Goal: Task Accomplishment & Management: Complete application form

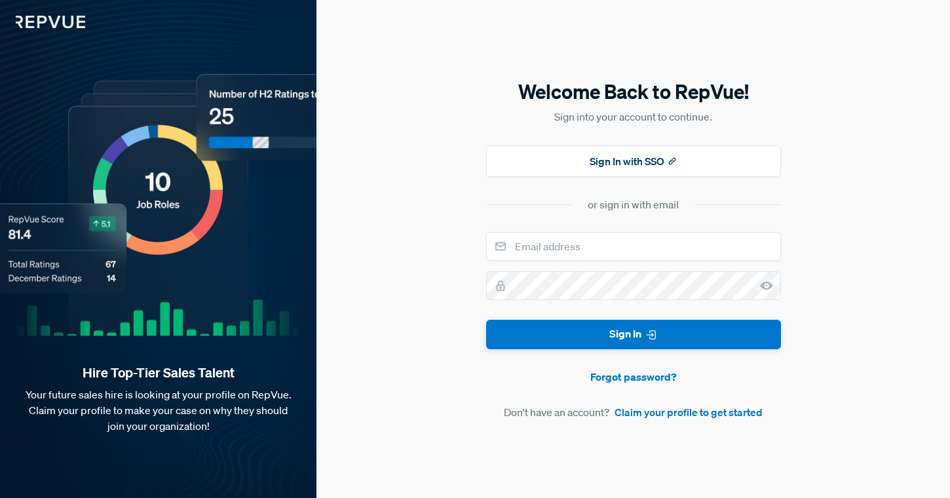
type input "k"
type input "i"
type input "[DOMAIN_NAME][EMAIL_ADDRESS][DOMAIN_NAME]"
click at [640, 370] on link "Forgot password?" at bounding box center [633, 377] width 295 height 16
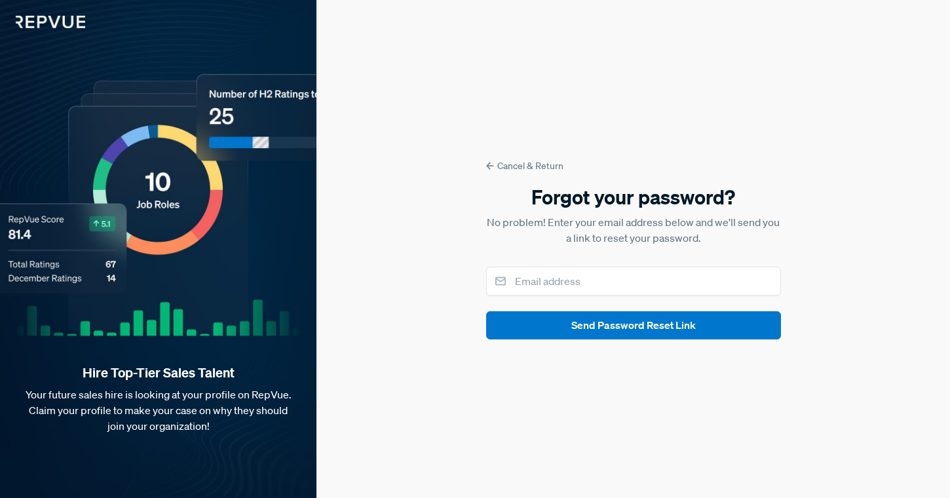
click at [640, 378] on div "Cancel & Return Forgot your password? No problem! Enter your email address belo…" at bounding box center [634, 249] width 634 height 498
click at [601, 280] on input "email" at bounding box center [633, 281] width 295 height 29
type input "[DOMAIN_NAME][EMAIL_ADDRESS][DOMAIN_NAME]"
click at [633, 325] on button "Send Password Reset Link" at bounding box center [633, 325] width 295 height 28
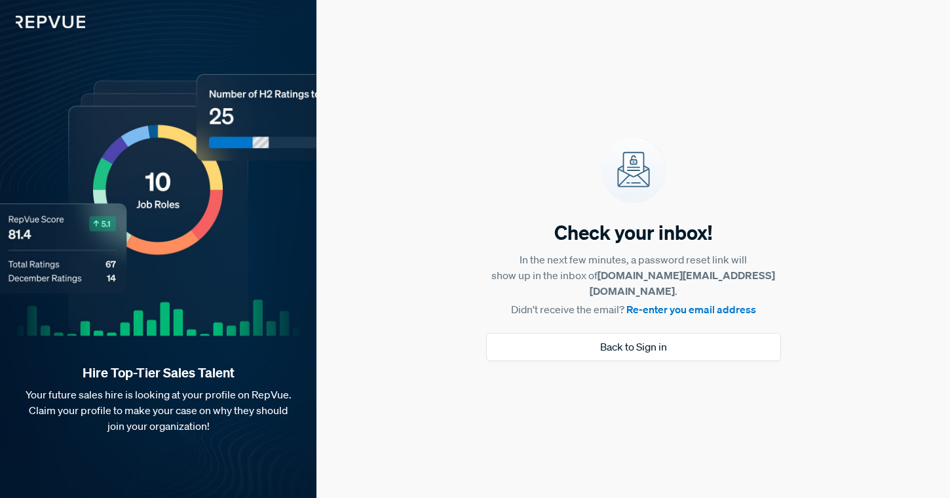
click at [62, 33] on div "Hire Top-Tier Sales Talent Your future sales hire is looking at your profile on…" at bounding box center [158, 249] width 317 height 498
click at [60, 21] on img at bounding box center [42, 14] width 85 height 28
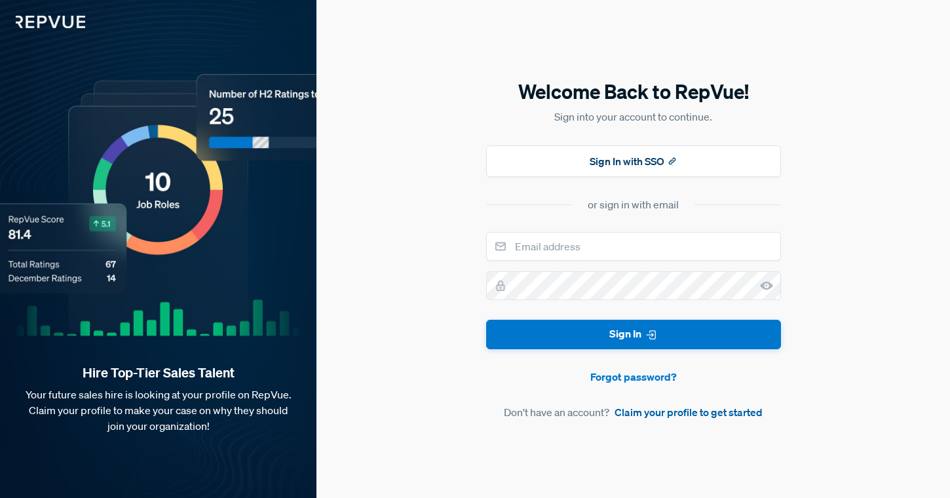
click at [653, 416] on link "Claim your profile to get started" at bounding box center [689, 412] width 148 height 16
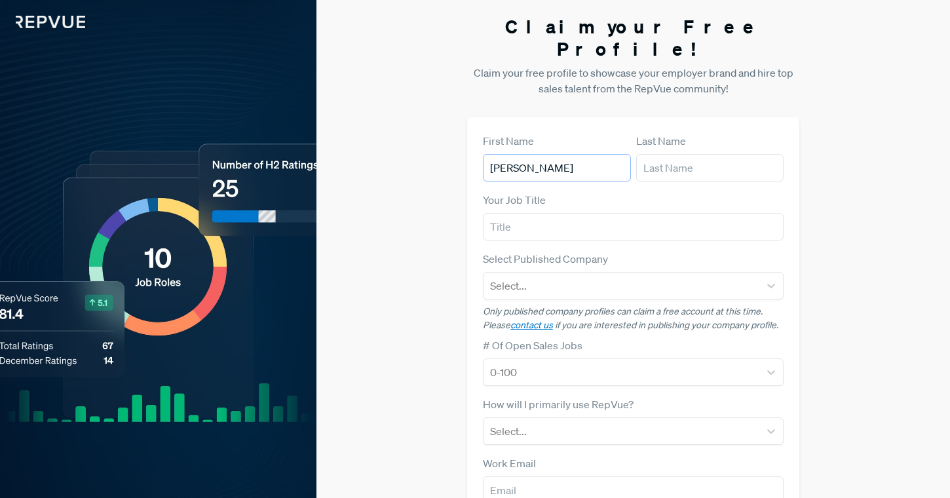
type input "[PERSON_NAME]"
type input "v"
type input "Verma"
type input "Account Executive"
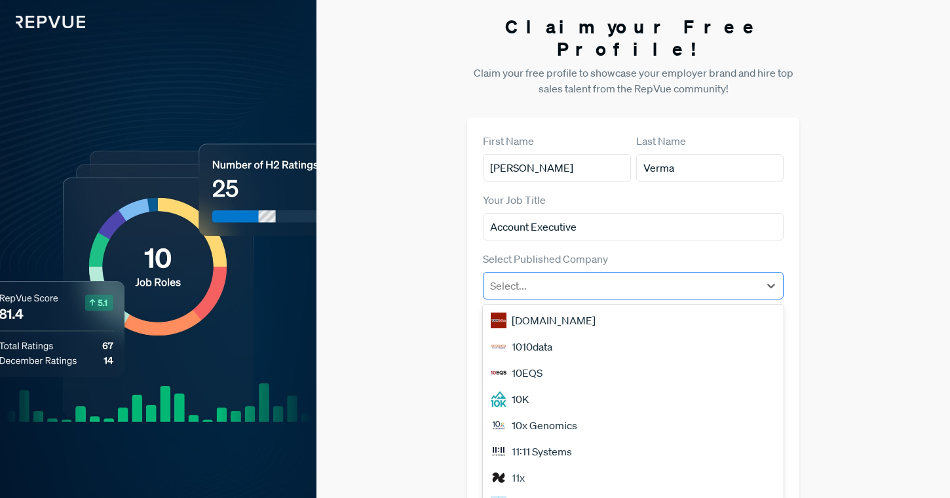
click at [551, 277] on div at bounding box center [621, 286] width 263 height 18
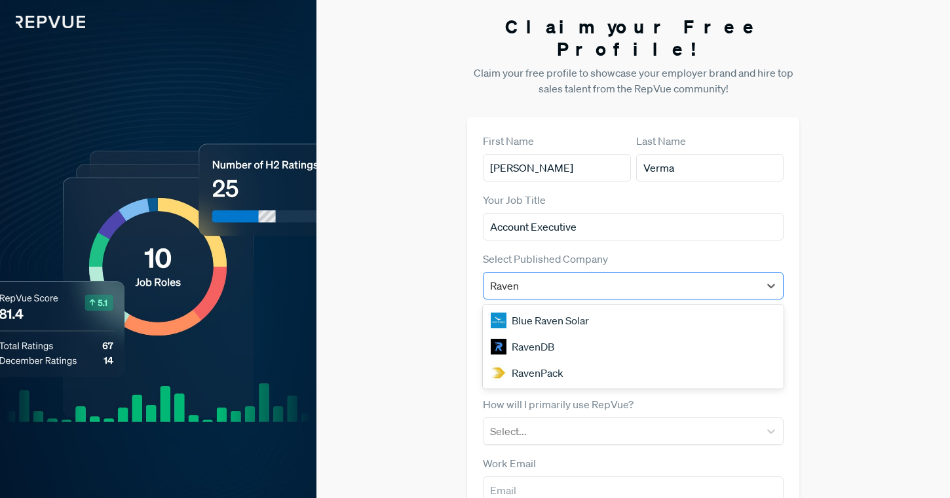
type input "RavenP"
click at [556, 307] on div "RavenPack" at bounding box center [633, 320] width 301 height 26
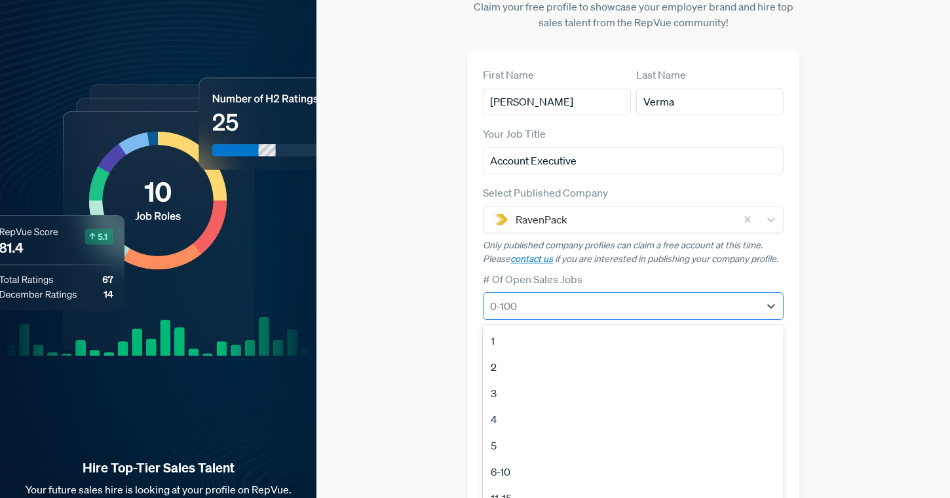
click at [566, 320] on div "1, 1 of 12. 12 results available. Use Up and Down to choose options, press Ente…" at bounding box center [633, 306] width 301 height 28
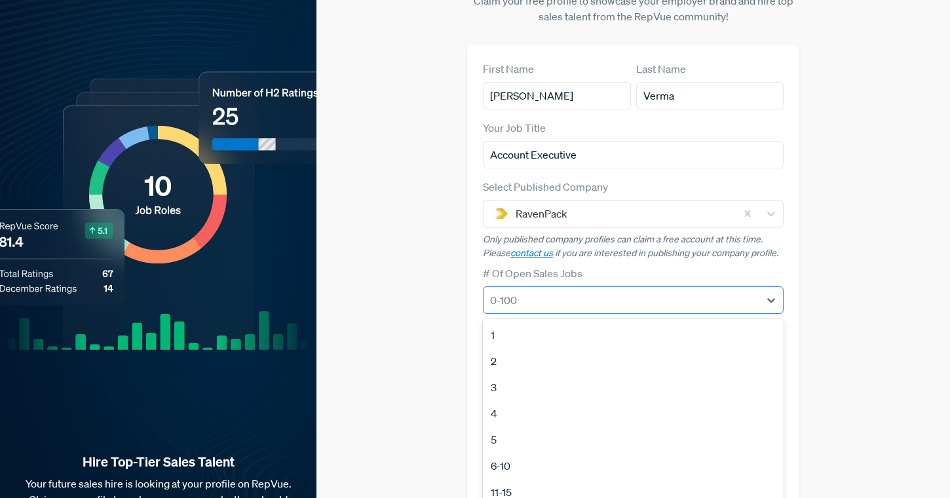
scroll to position [73, 0]
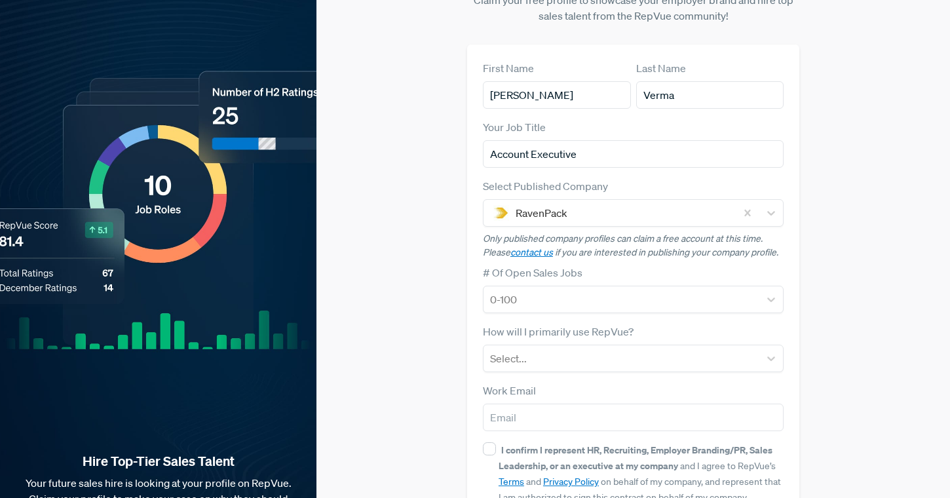
click at [718, 265] on div "# Of Open Sales Jobs 0-100" at bounding box center [633, 289] width 301 height 48
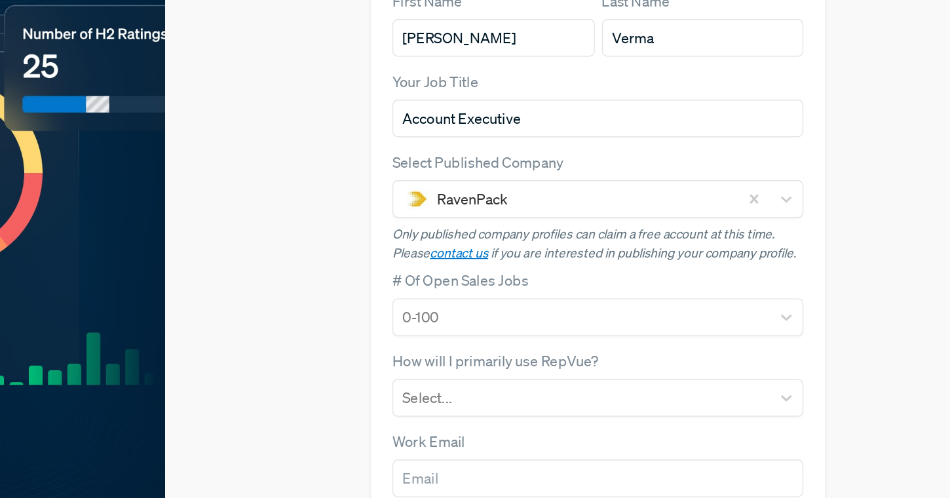
scroll to position [74, 0]
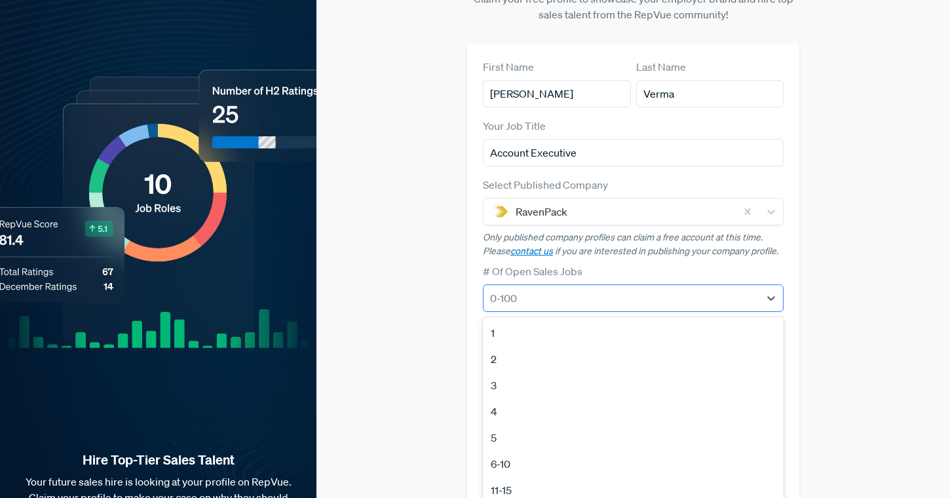
click at [613, 289] on div at bounding box center [621, 298] width 263 height 18
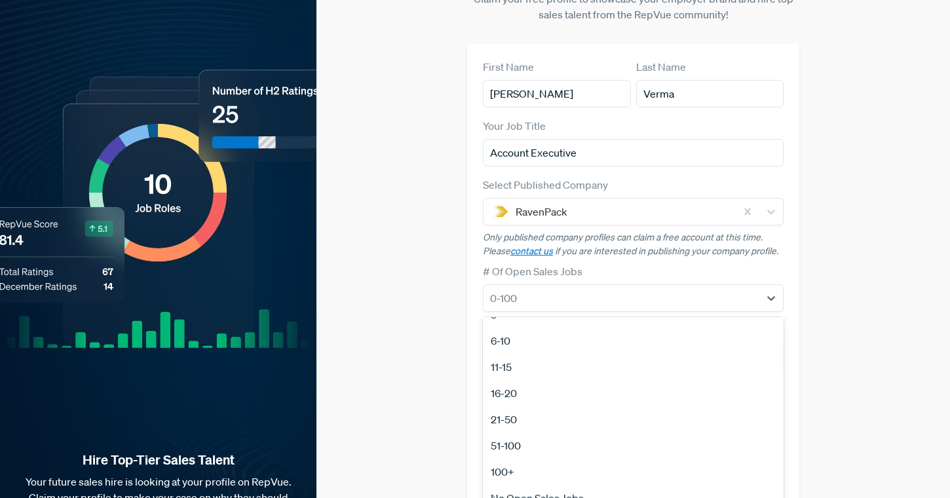
click at [599, 485] on div "No Open Sales Jobs" at bounding box center [633, 498] width 301 height 26
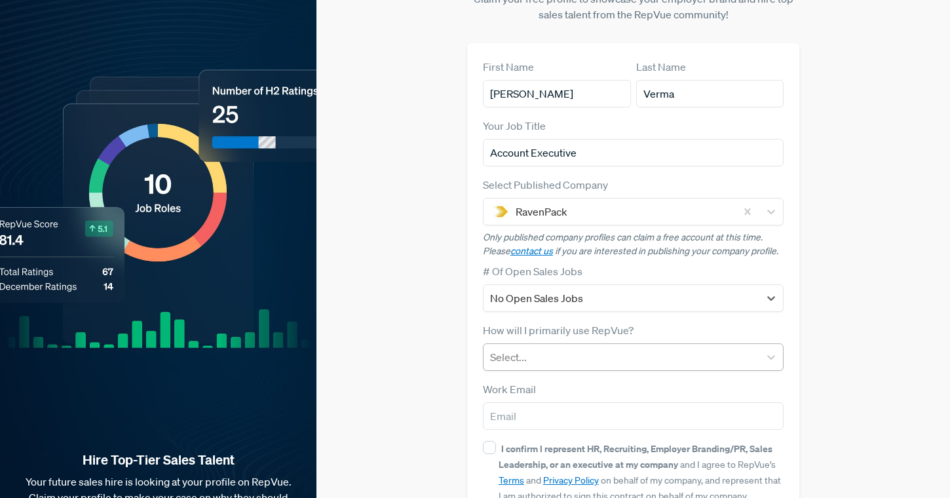
click at [605, 348] on div at bounding box center [621, 357] width 263 height 18
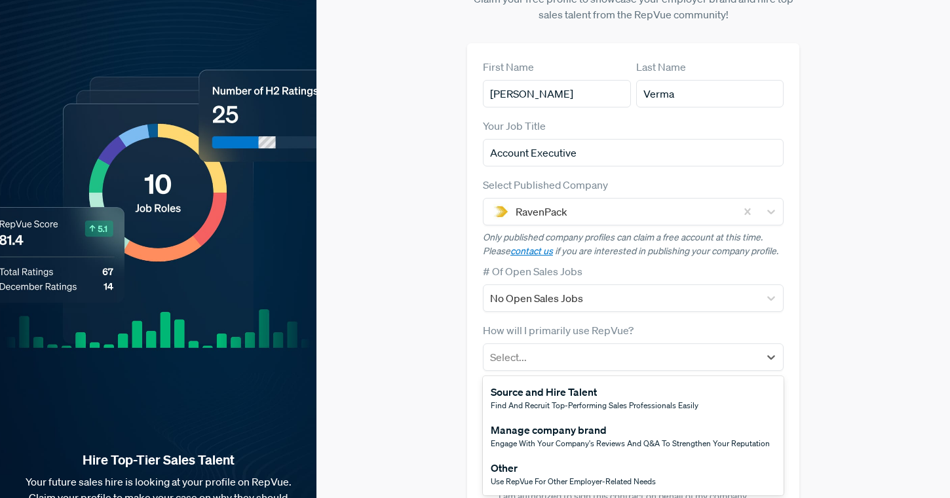
click at [376, 381] on div "Claim your Free Profile! Claim your free profile to showcase your employer bran…" at bounding box center [634, 255] width 634 height 659
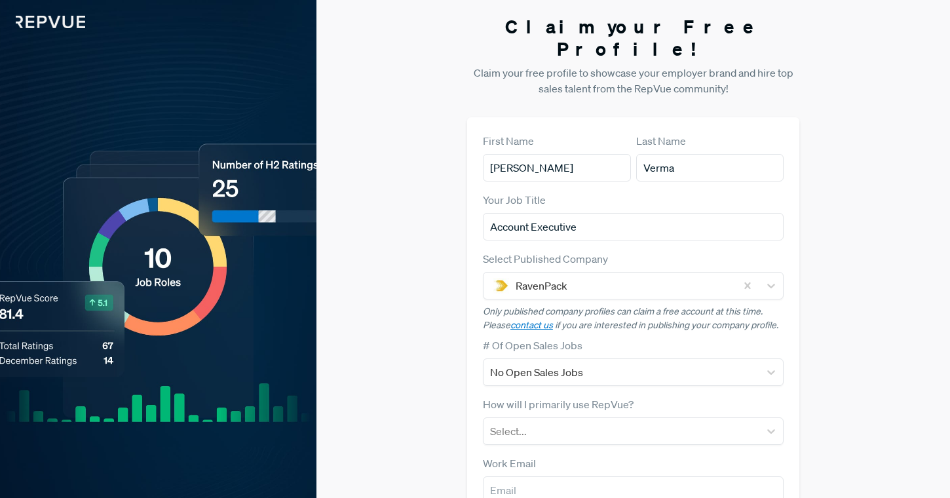
scroll to position [0, 0]
click at [73, 26] on img at bounding box center [42, 14] width 85 height 28
